Goal: Information Seeking & Learning: Learn about a topic

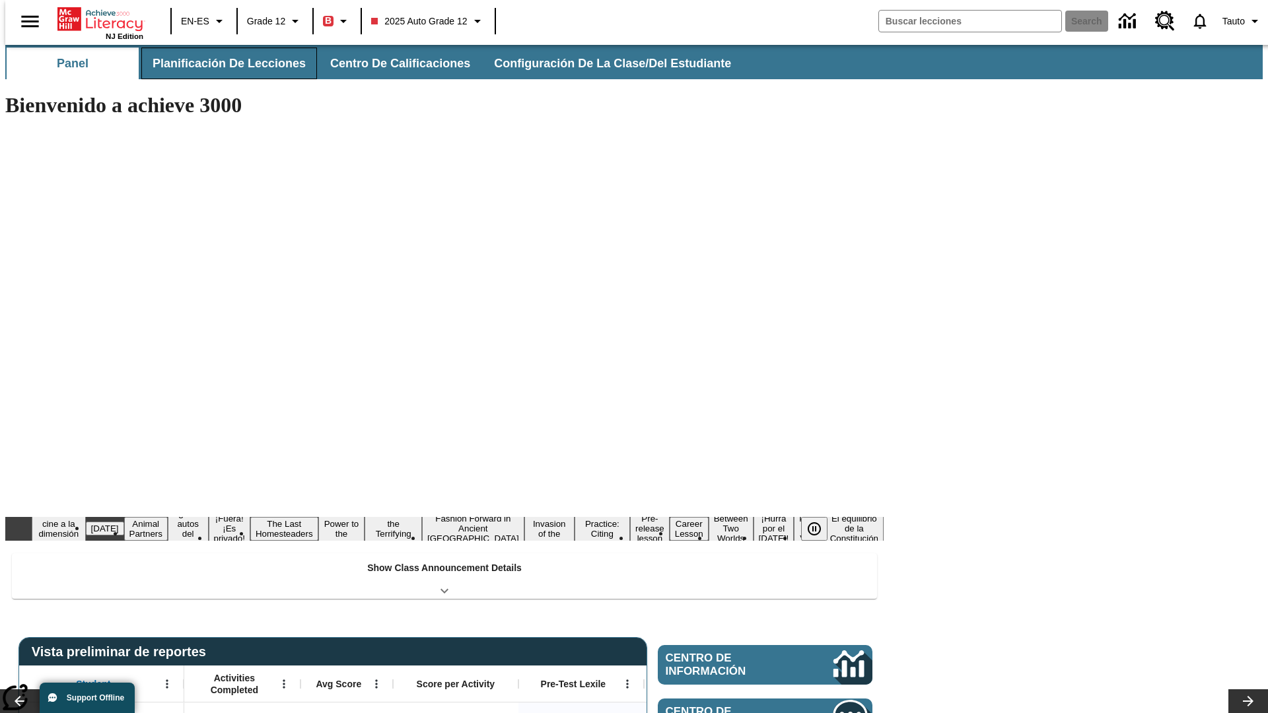
click at [221, 63] on button "Planificación de lecciones" at bounding box center [229, 64] width 176 height 32
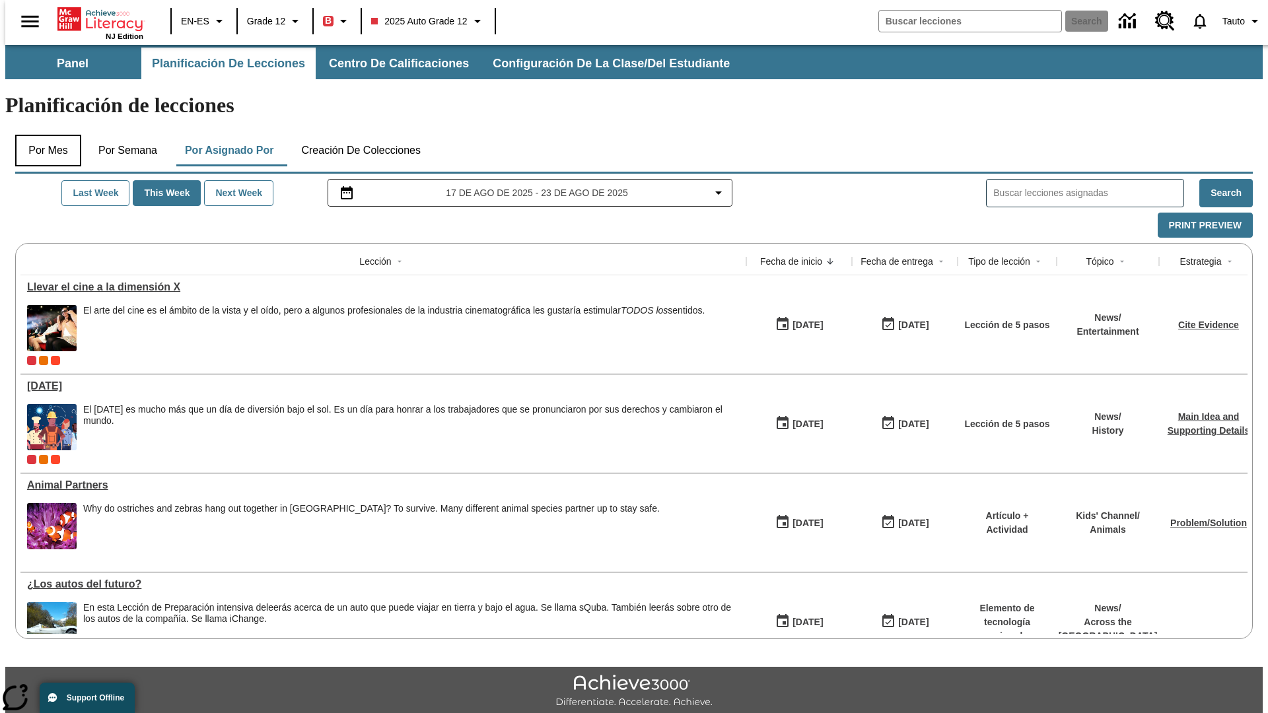
click at [43, 135] on button "Por mes" at bounding box center [48, 151] width 66 height 32
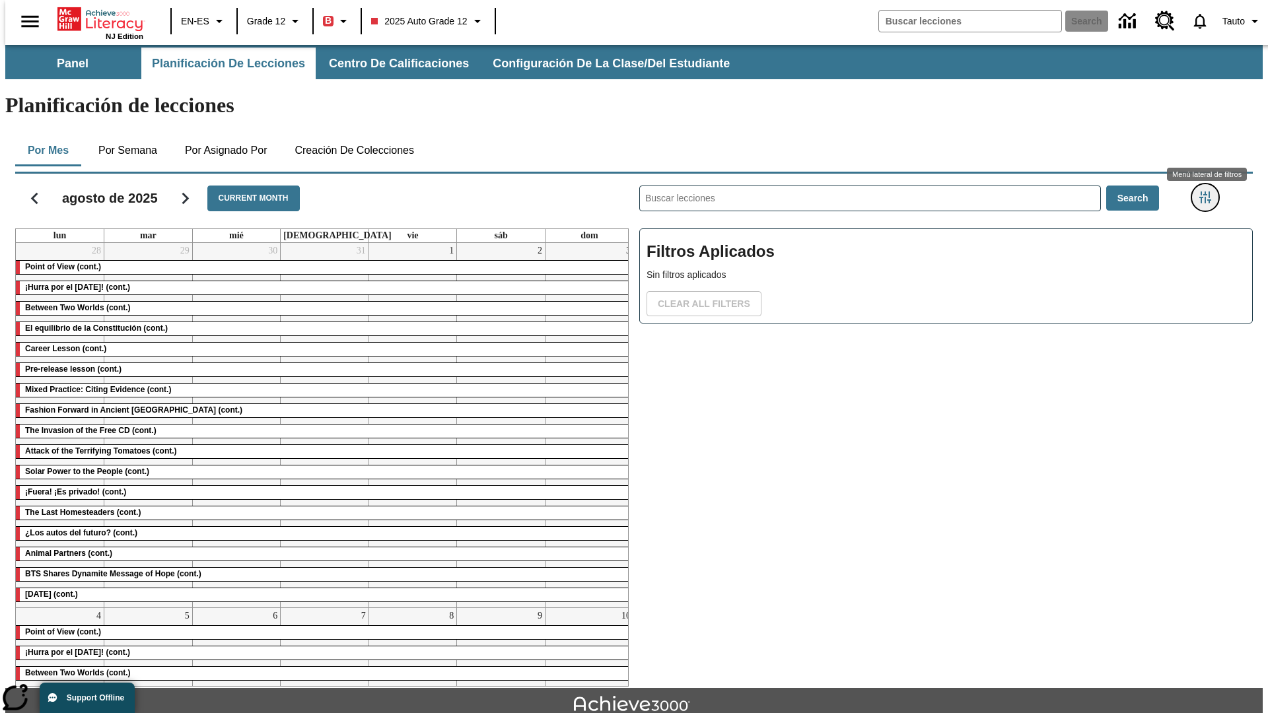
click at [1209, 192] on icon "Menú lateral de filtros" at bounding box center [1205, 198] width 12 height 12
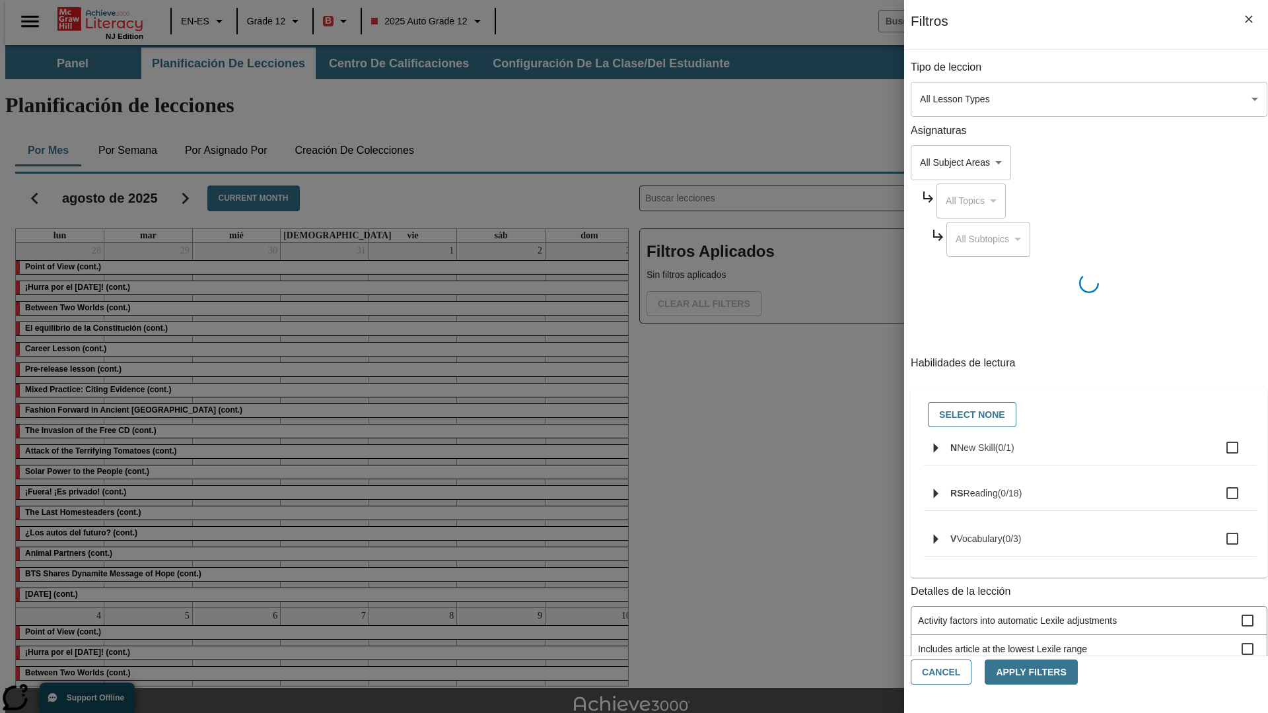
click at [951, 99] on body "Saltar al contenido principal NJ Edition EN-ES Grade 12 B 2025 Auto Grade 12 Se…" at bounding box center [633, 409] width 1257 height 728
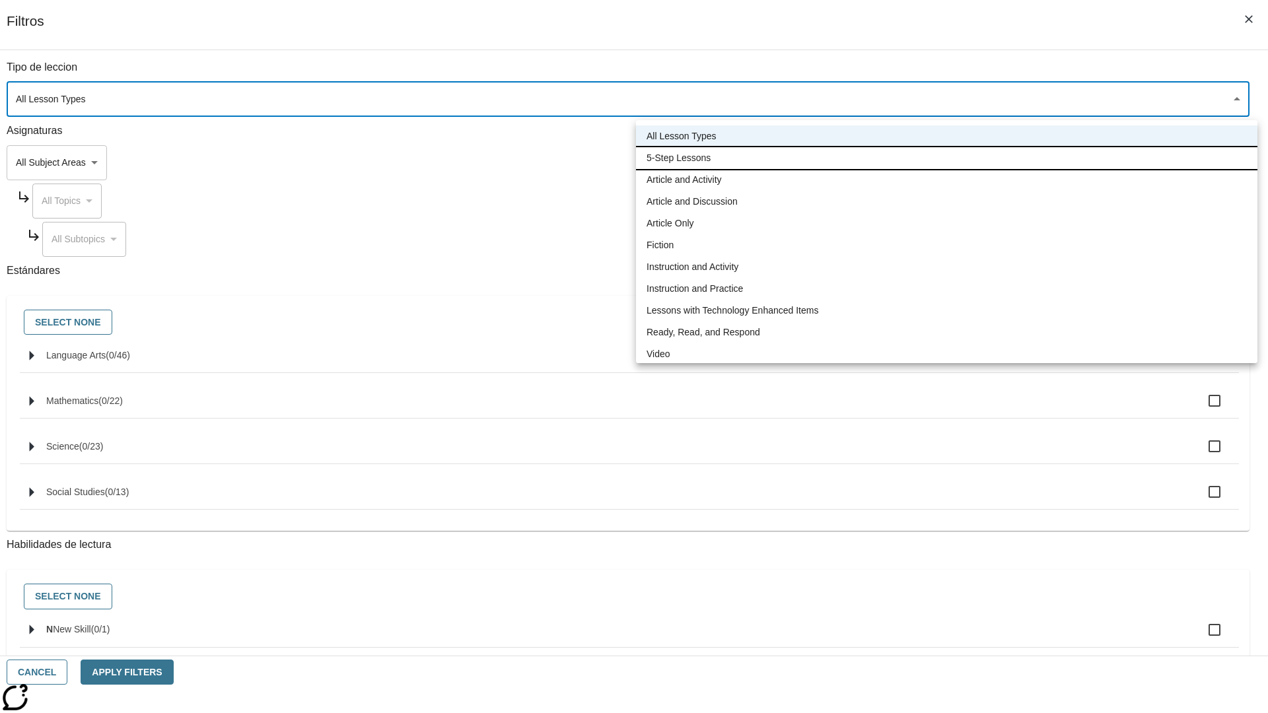
click at [946, 158] on li "5-Step Lessons" at bounding box center [946, 158] width 621 height 22
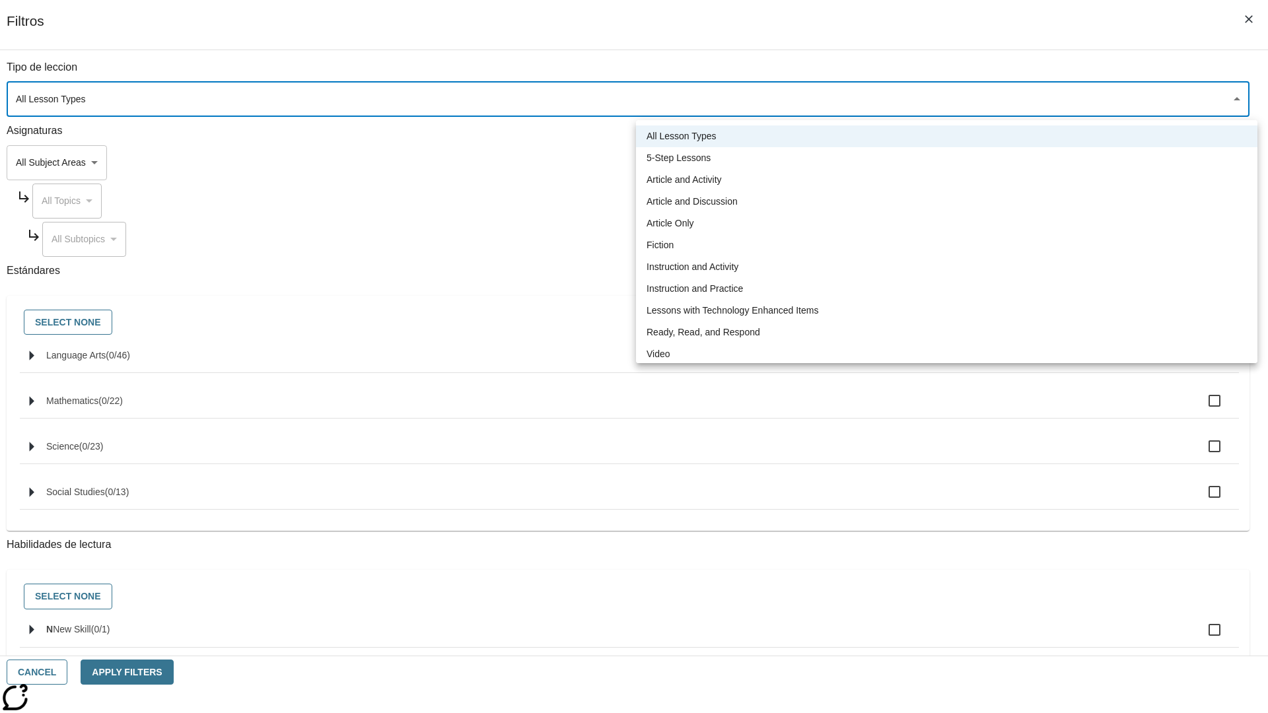
type input "1"
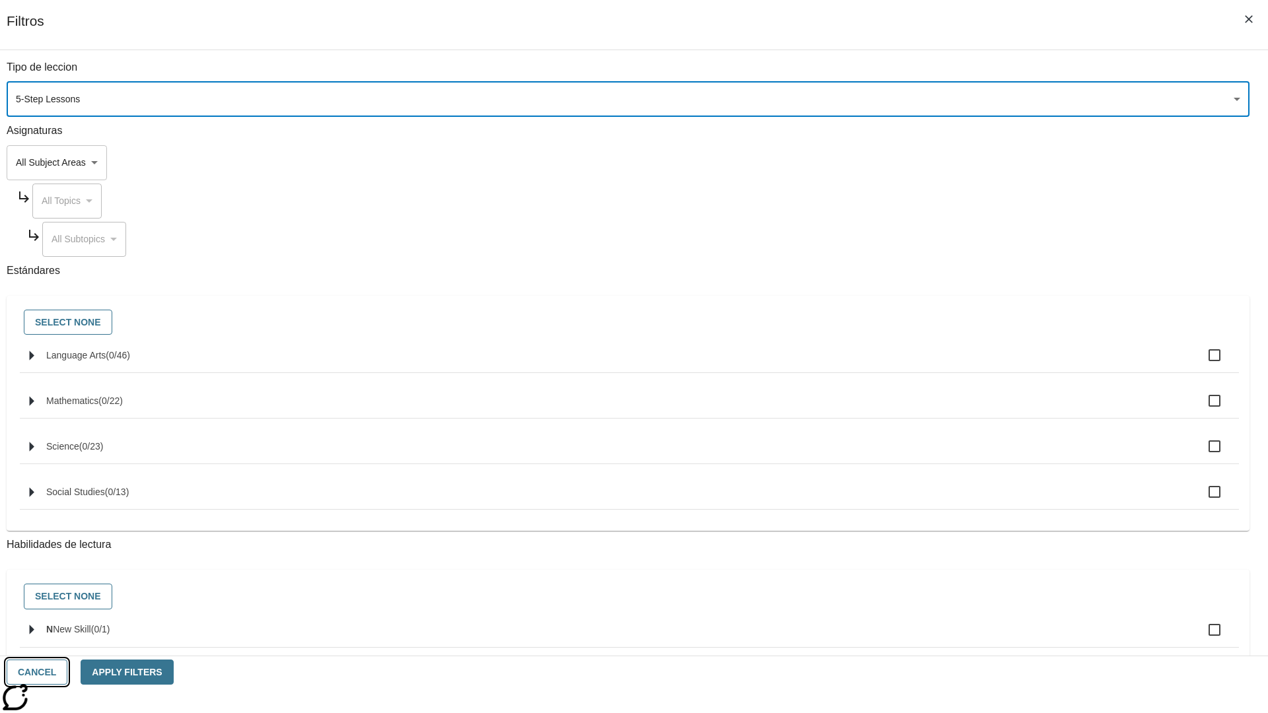
click at [67, 672] on button "Cancel" at bounding box center [37, 673] width 61 height 26
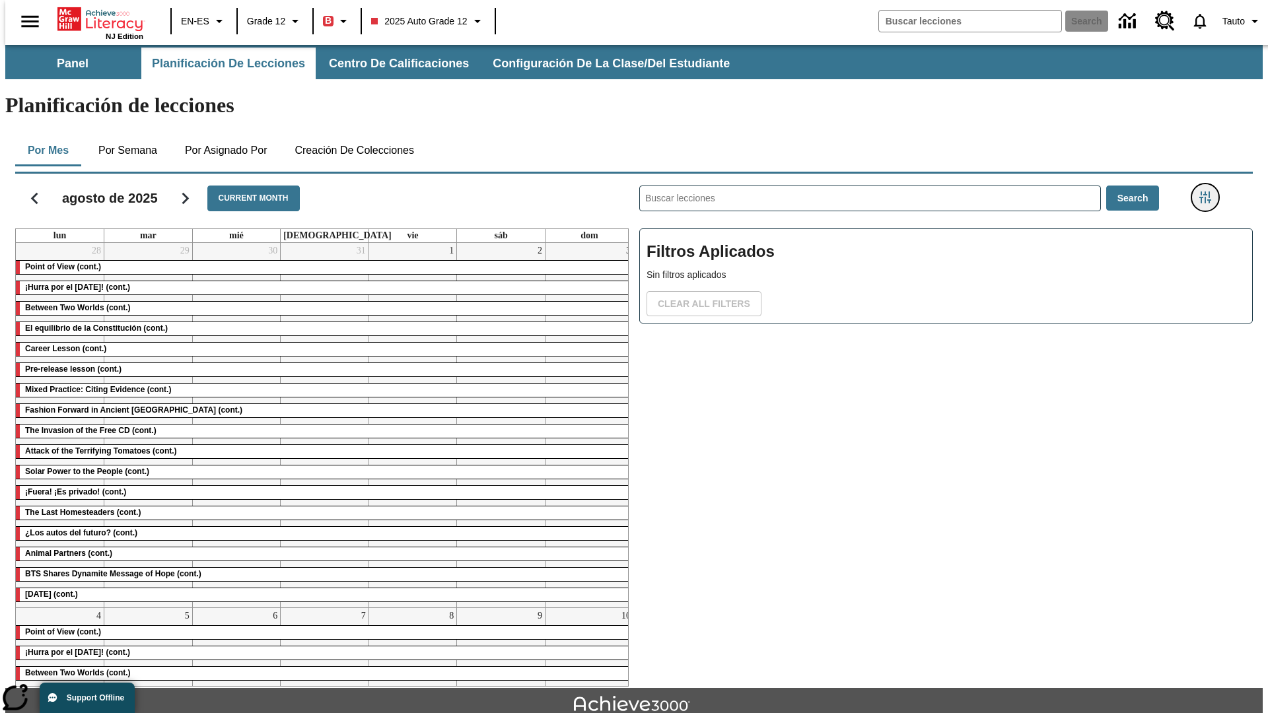
click at [1209, 192] on icon "Menú lateral de filtros" at bounding box center [1205, 198] width 12 height 12
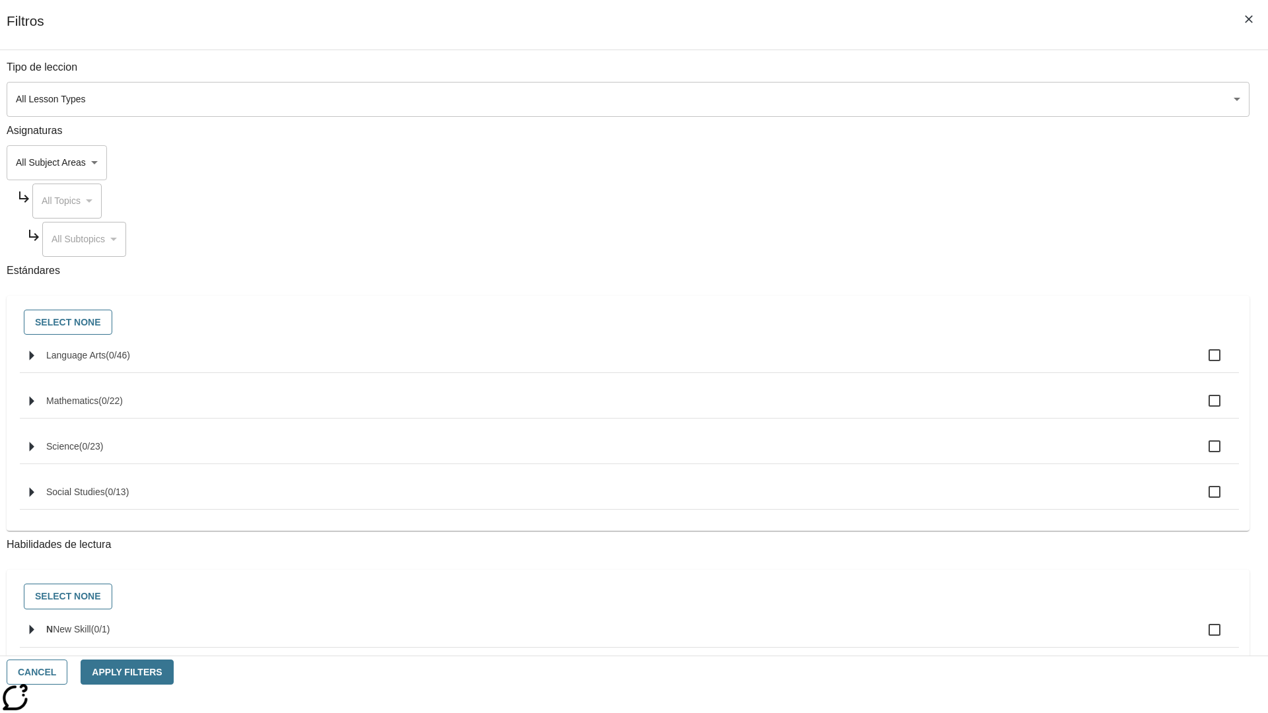
click at [951, 99] on body "Saltar al contenido principal NJ Edition EN-ES Grade 12 B 2025 Auto Grade 12 Se…" at bounding box center [633, 409] width 1257 height 728
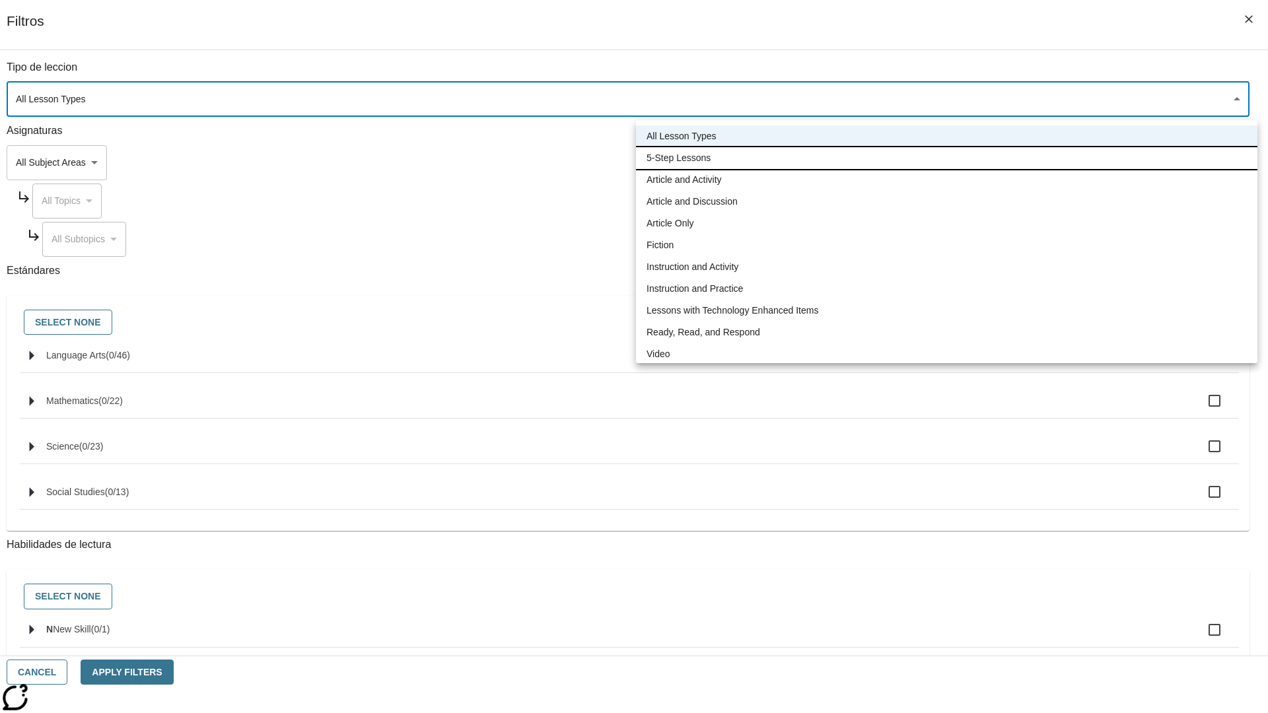
click at [946, 158] on li "5-Step Lessons" at bounding box center [946, 158] width 621 height 22
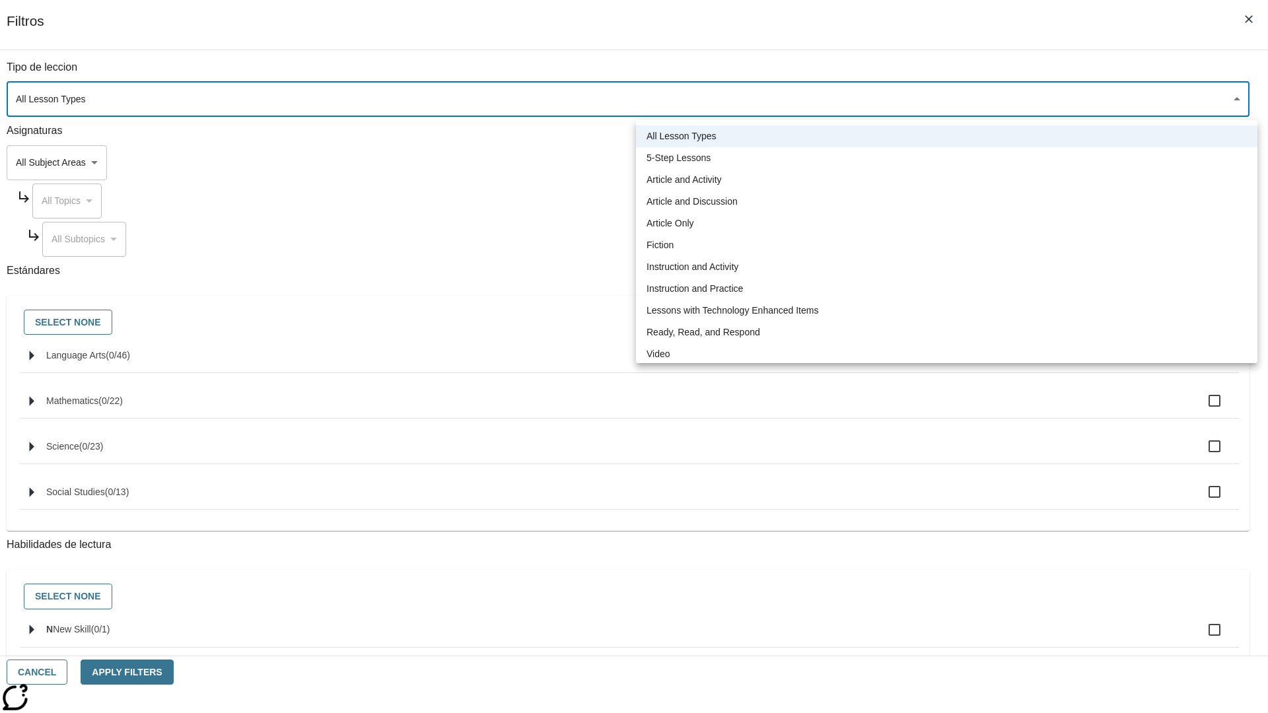
type input "1"
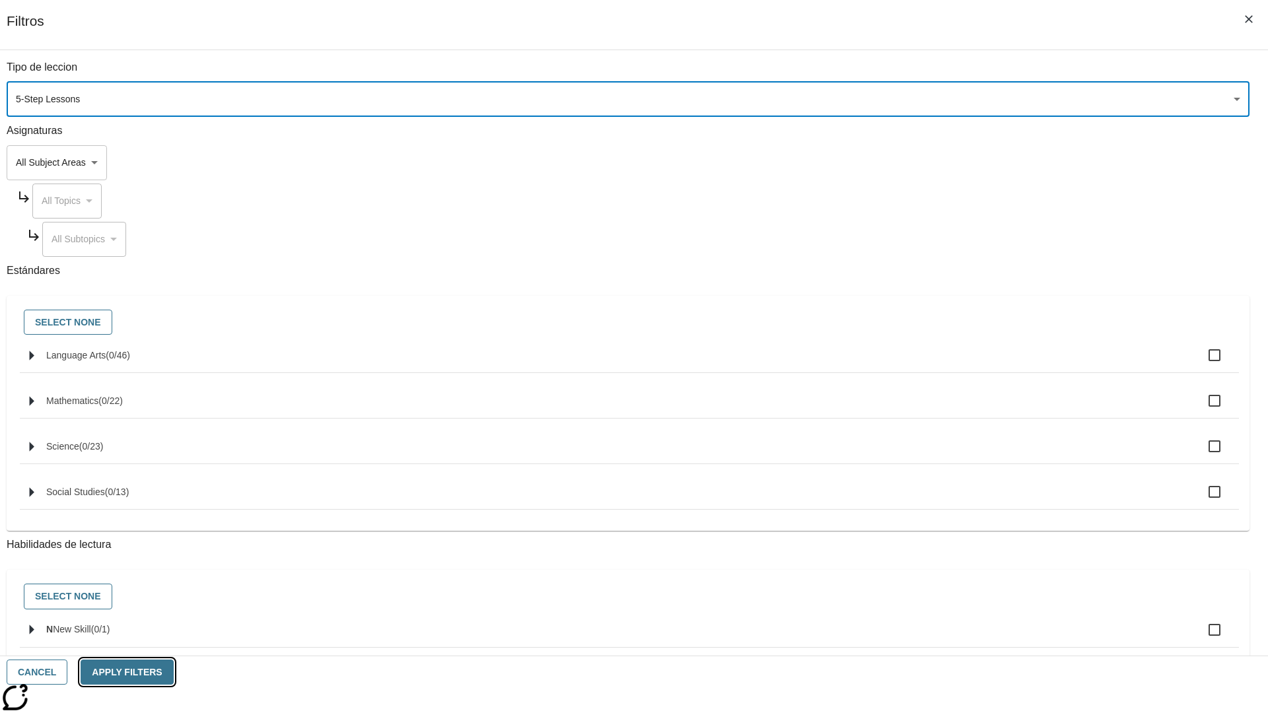
click at [173, 672] on button "Apply Filters" at bounding box center [127, 673] width 92 height 26
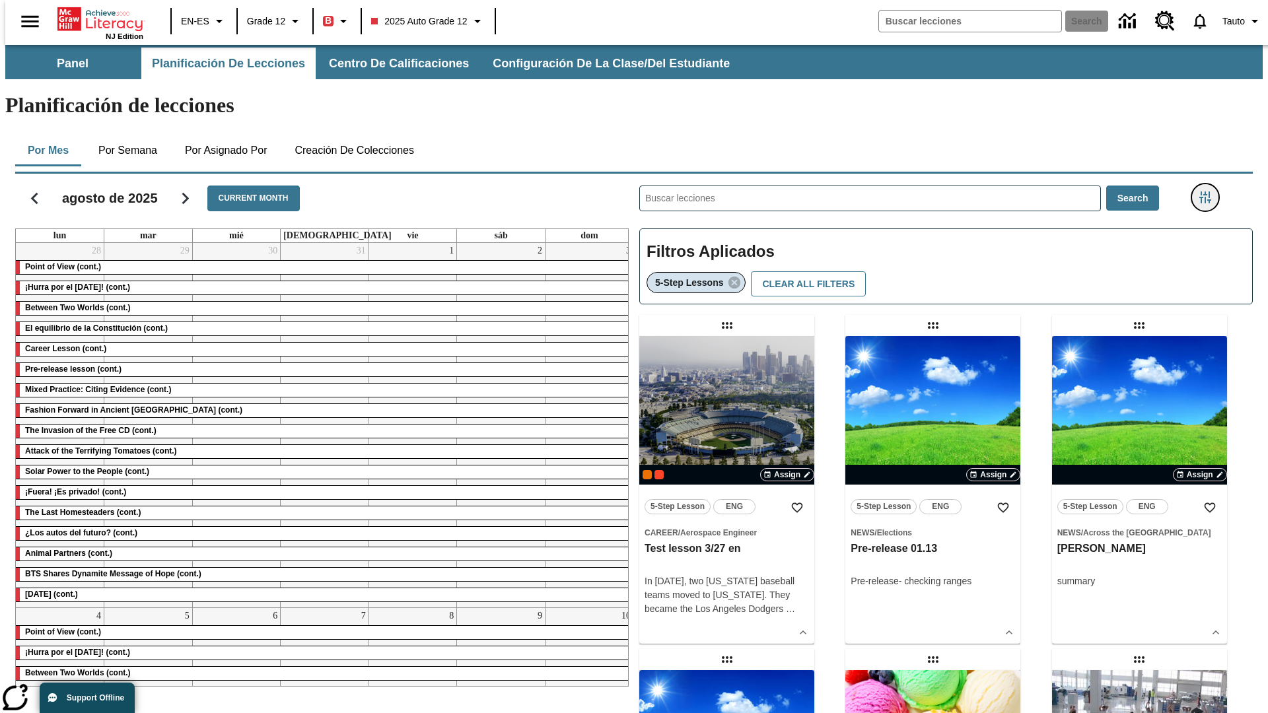
click at [1209, 192] on icon "Menú lateral de filtros" at bounding box center [1205, 198] width 12 height 12
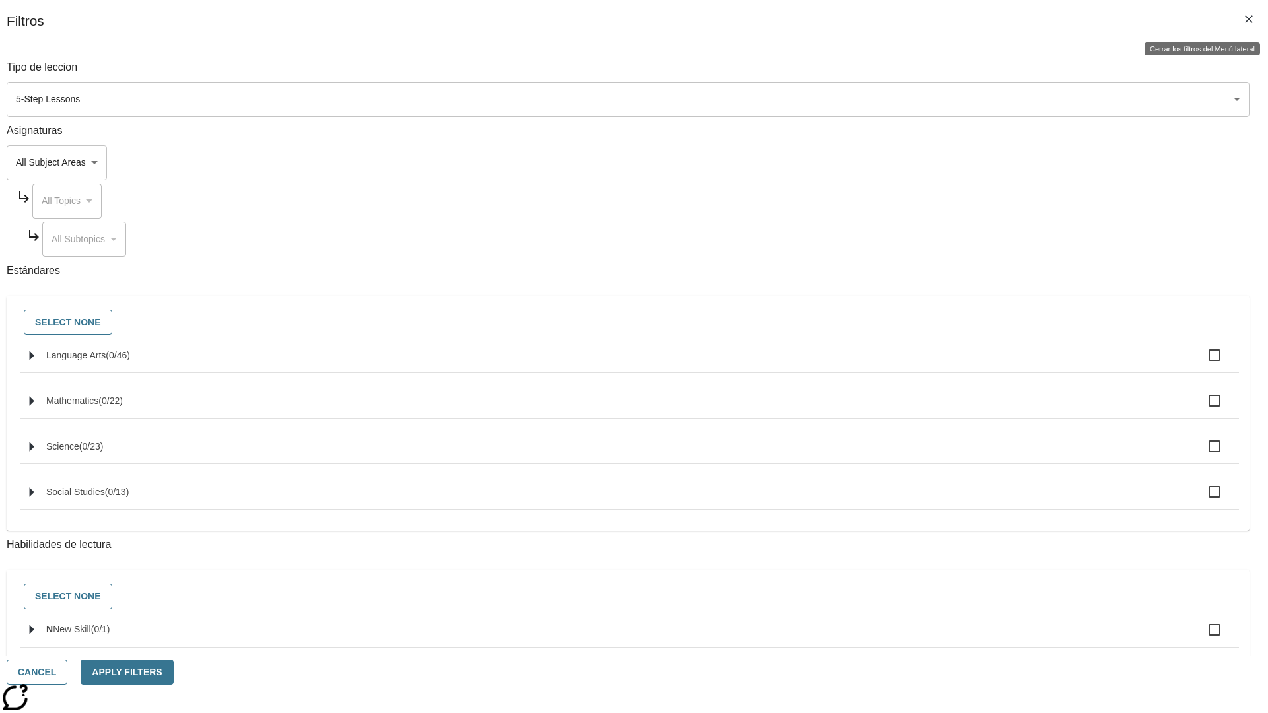
click at [1249, 19] on icon "Cerrar los filtros del Menú lateral" at bounding box center [1249, 19] width 8 height 8
click at [1209, 192] on icon "Menú lateral de filtros" at bounding box center [1205, 198] width 12 height 12
click at [1249, 19] on icon "Cerrar los filtros del Menú lateral" at bounding box center [1249, 19] width 8 height 8
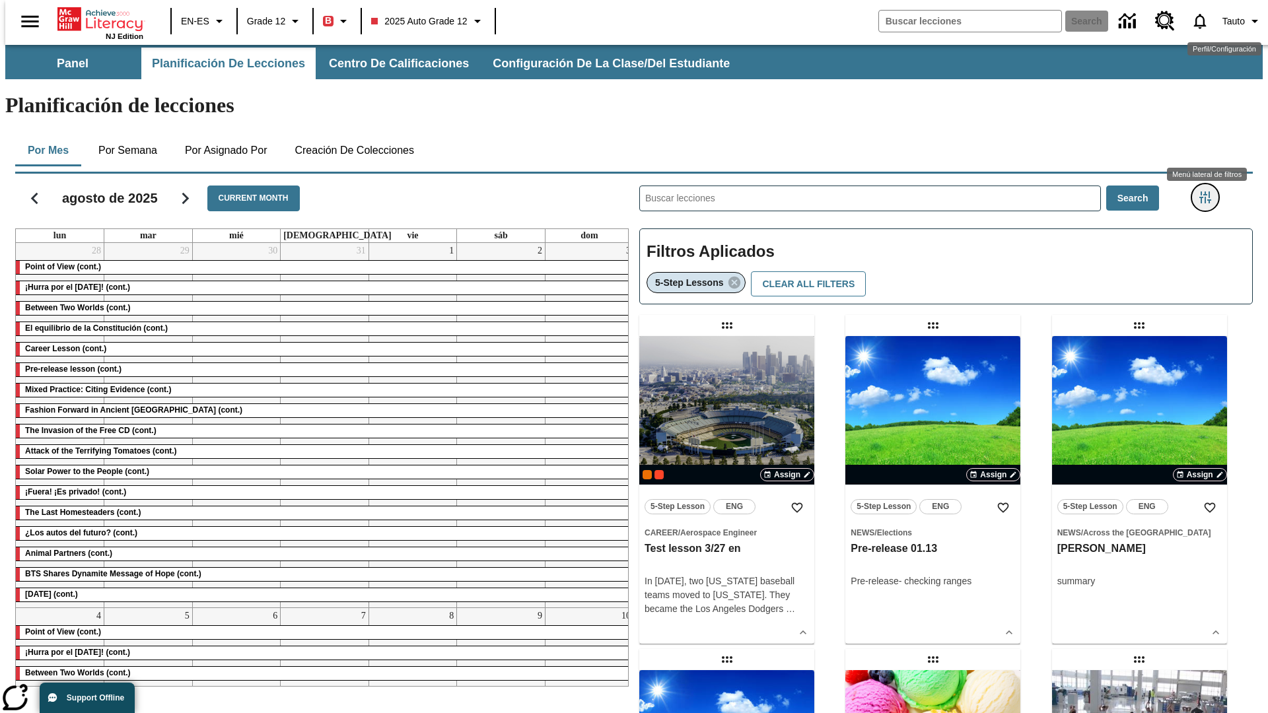
click at [1209, 192] on icon "Menú lateral de filtros" at bounding box center [1205, 198] width 12 height 12
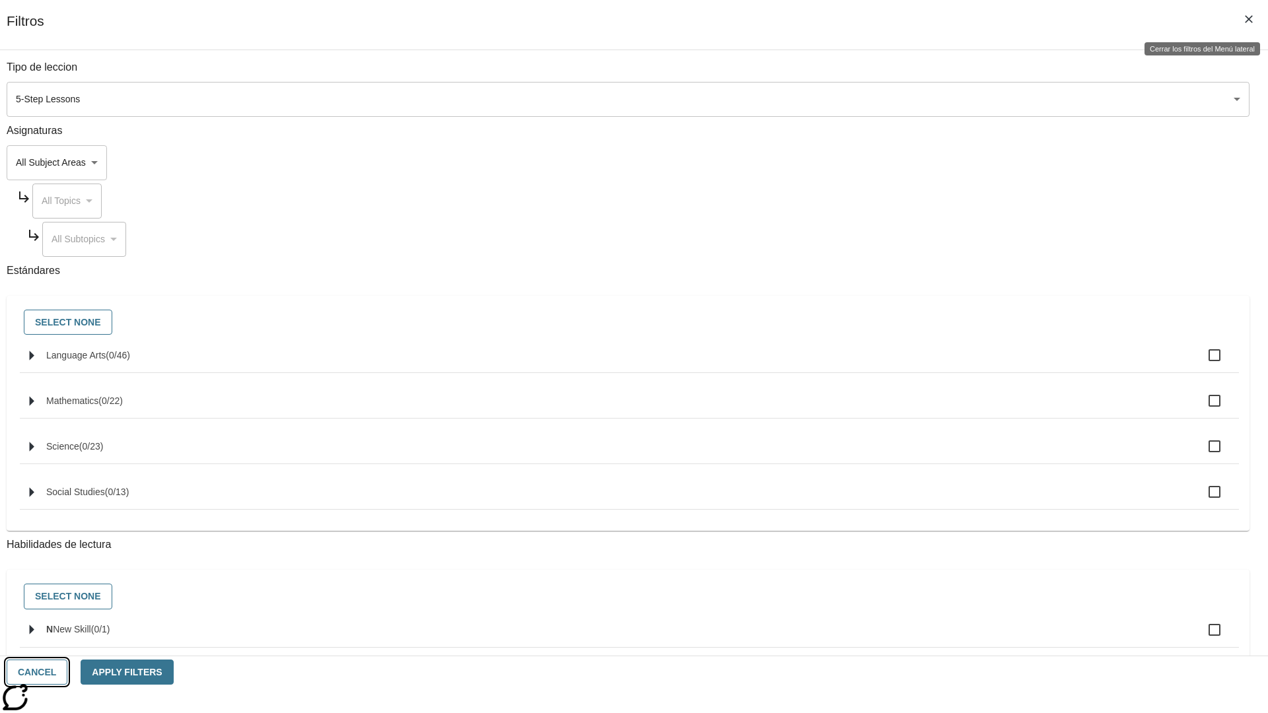
click at [67, 672] on button "Cancel" at bounding box center [37, 673] width 61 height 26
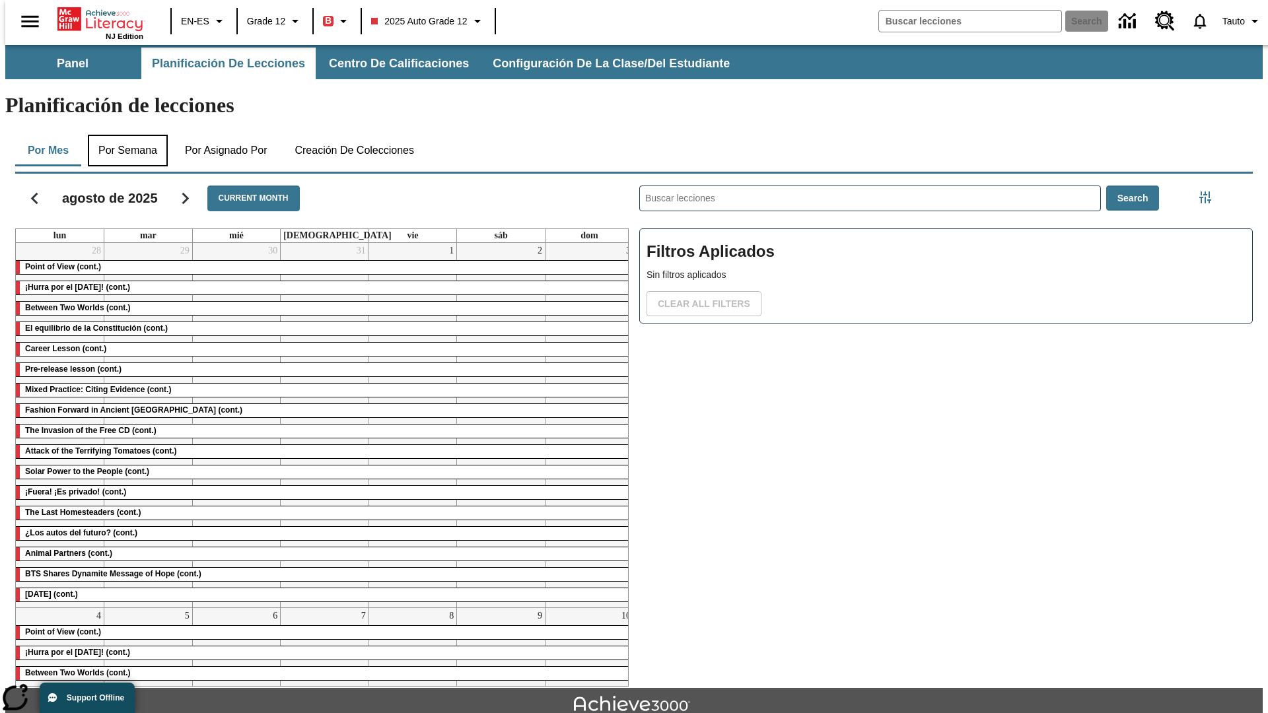
click at [123, 135] on button "Por semana" at bounding box center [128, 151] width 80 height 32
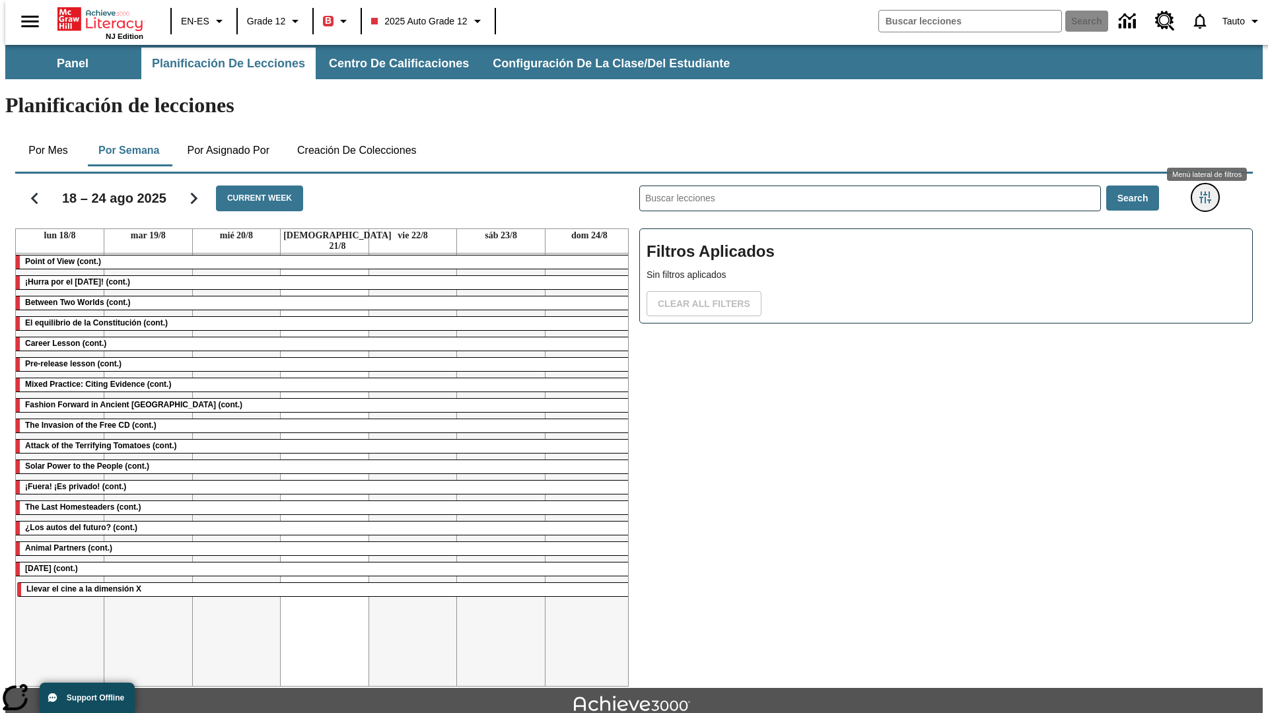
click at [1209, 192] on icon "Menú lateral de filtros" at bounding box center [1205, 198] width 12 height 12
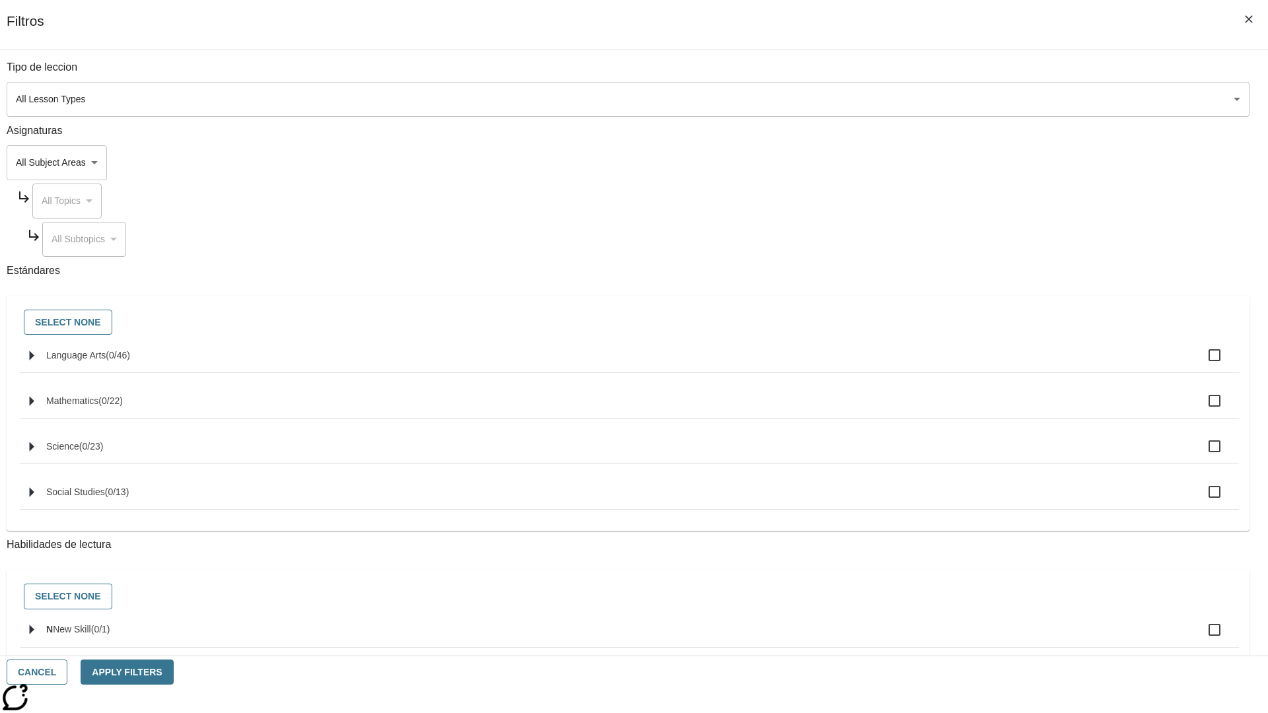
click at [951, 99] on body "Saltar al contenido principal NJ Edition EN-ES Grade 12 B 2025 Auto Grade 12 Se…" at bounding box center [633, 409] width 1257 height 728
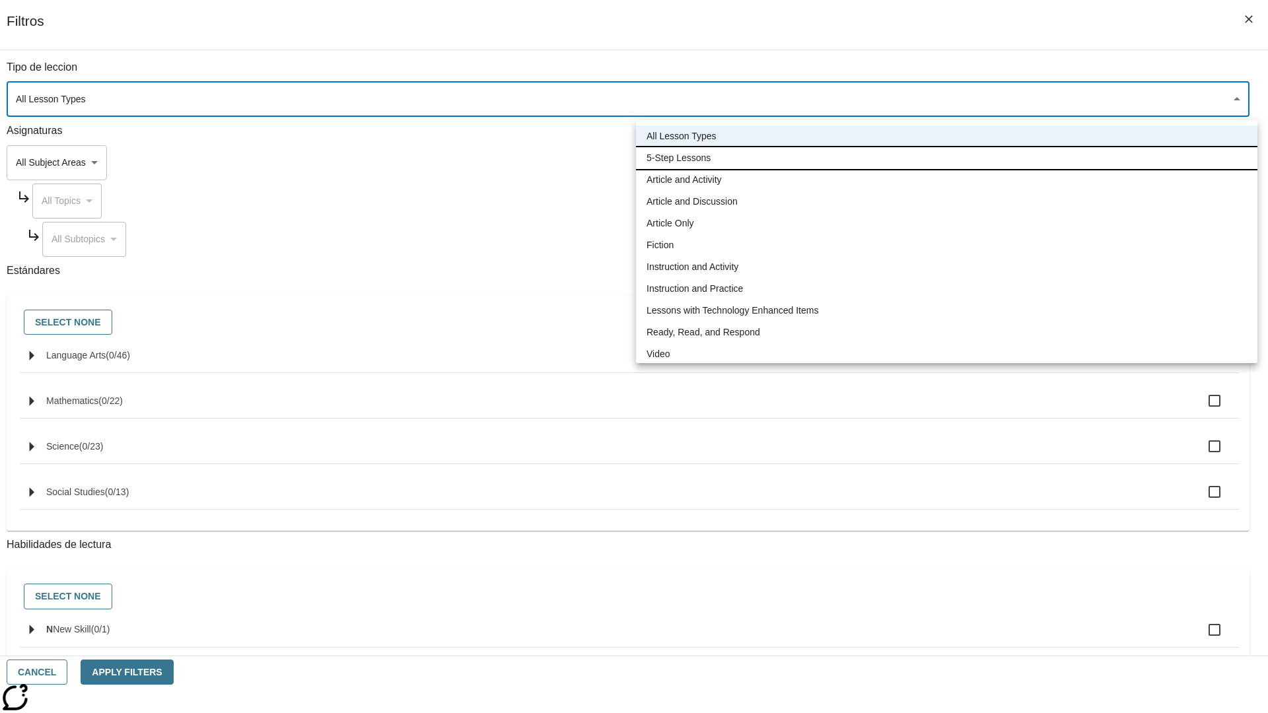
click at [946, 158] on li "5-Step Lessons" at bounding box center [946, 158] width 621 height 22
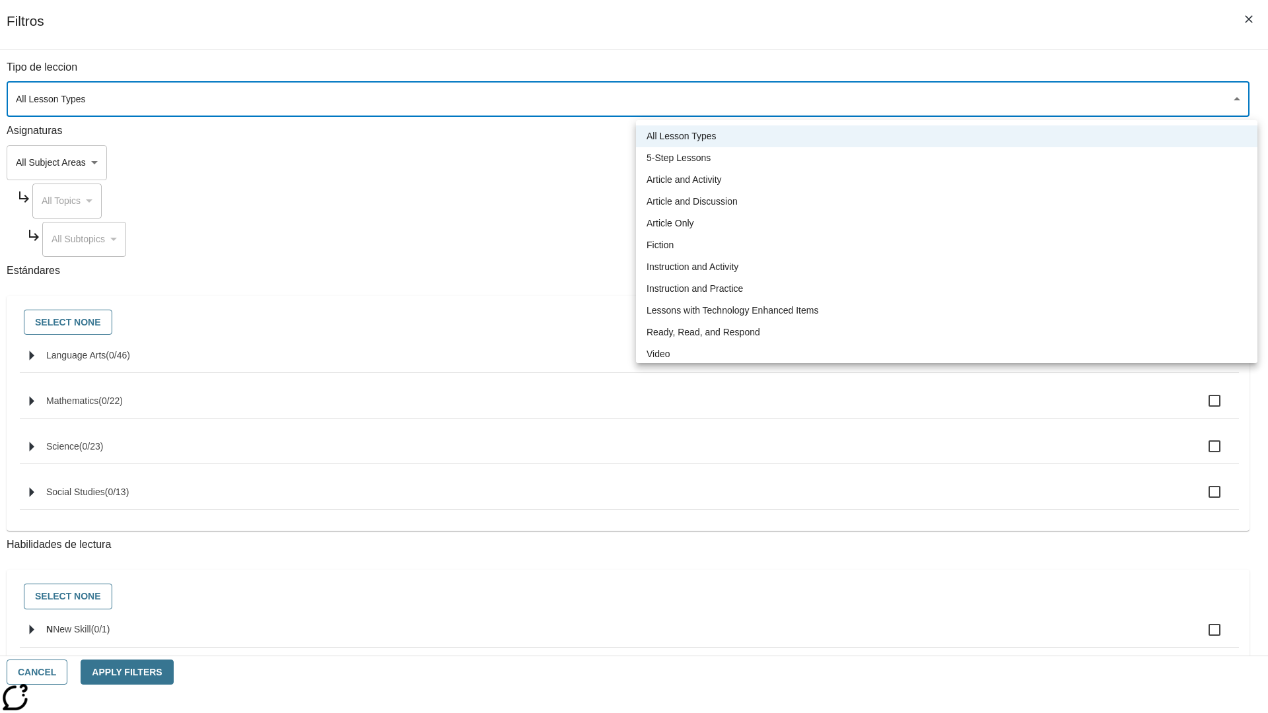
type input "1"
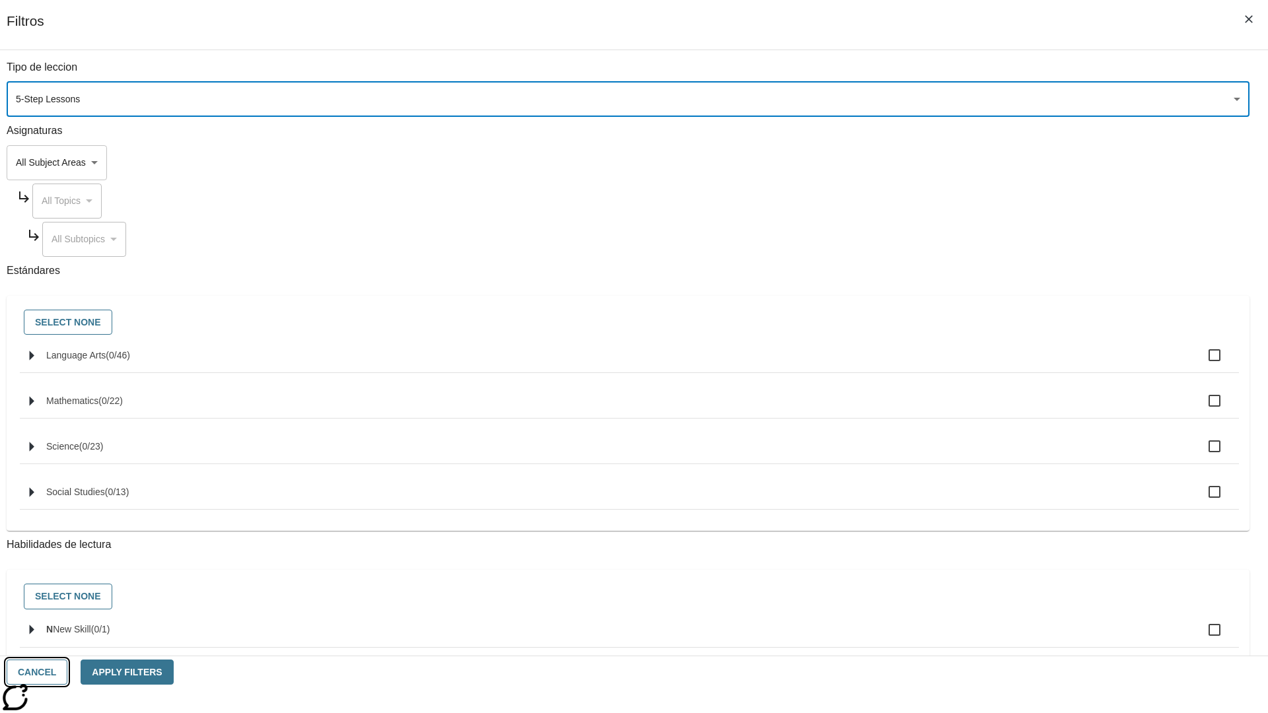
click at [67, 672] on button "Cancel" at bounding box center [37, 673] width 61 height 26
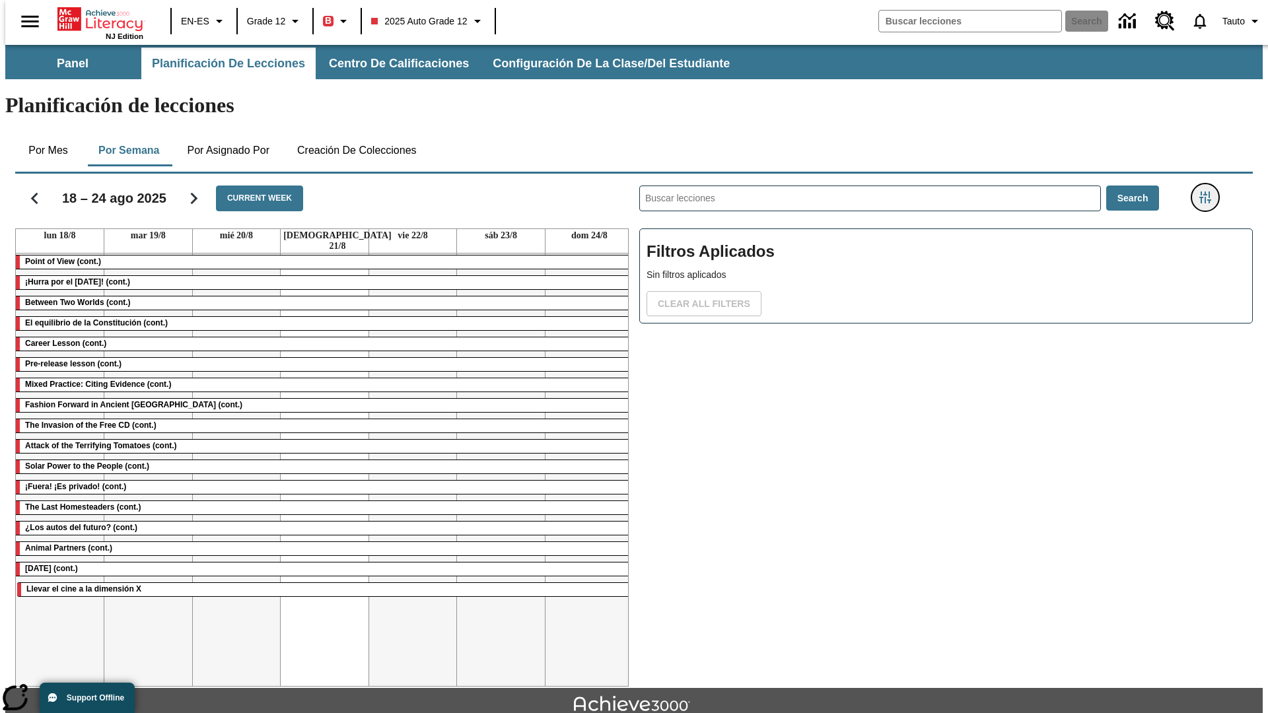
click at [1209, 192] on icon "Menú lateral de filtros" at bounding box center [1205, 198] width 12 height 12
